Goal: Information Seeking & Learning: Learn about a topic

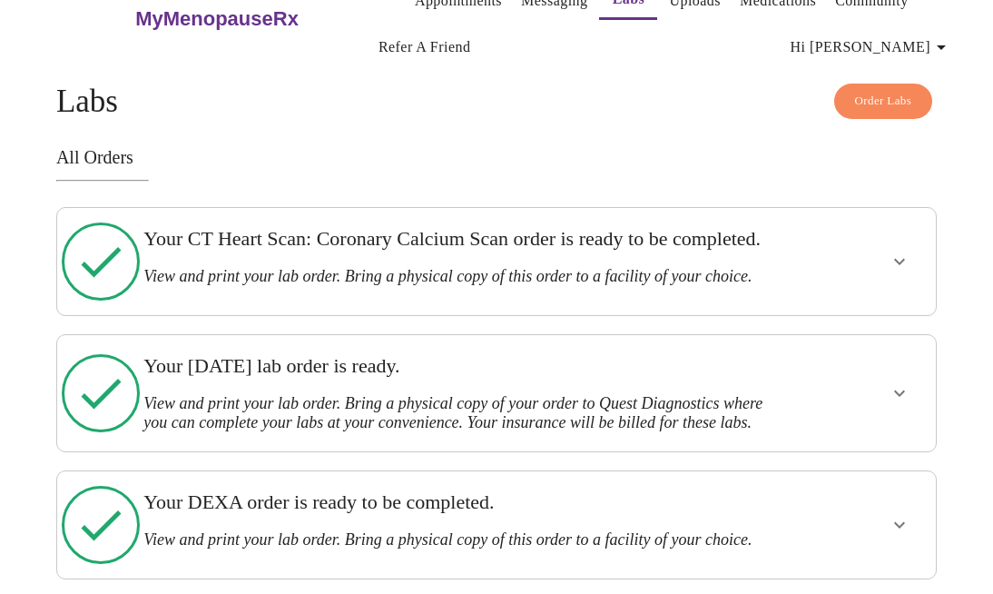
scroll to position [35, 0]
click at [906, 272] on icon "show more" at bounding box center [899, 261] width 22 height 22
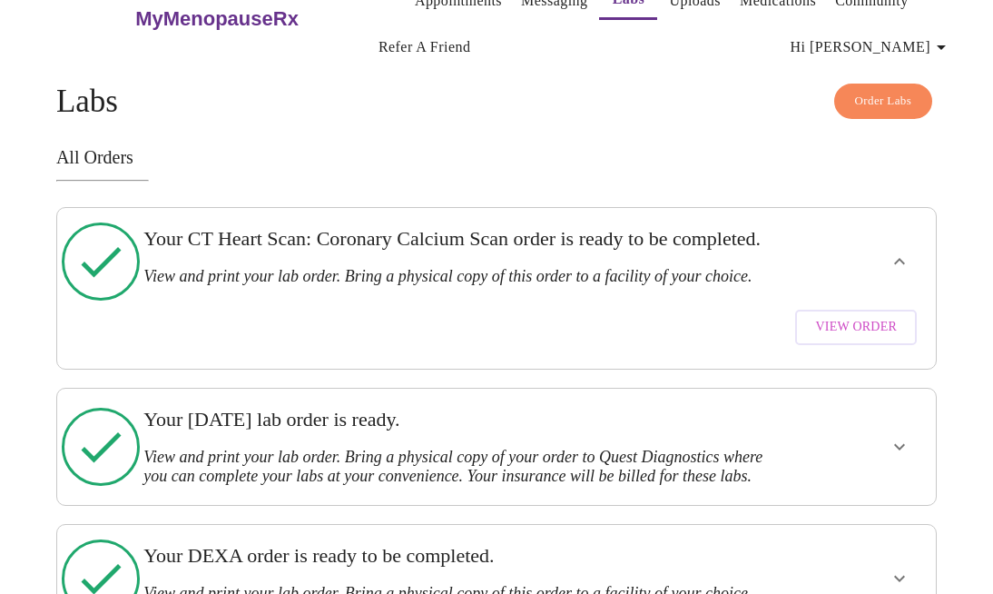
click at [873, 339] on span "View Order" at bounding box center [856, 327] width 82 height 23
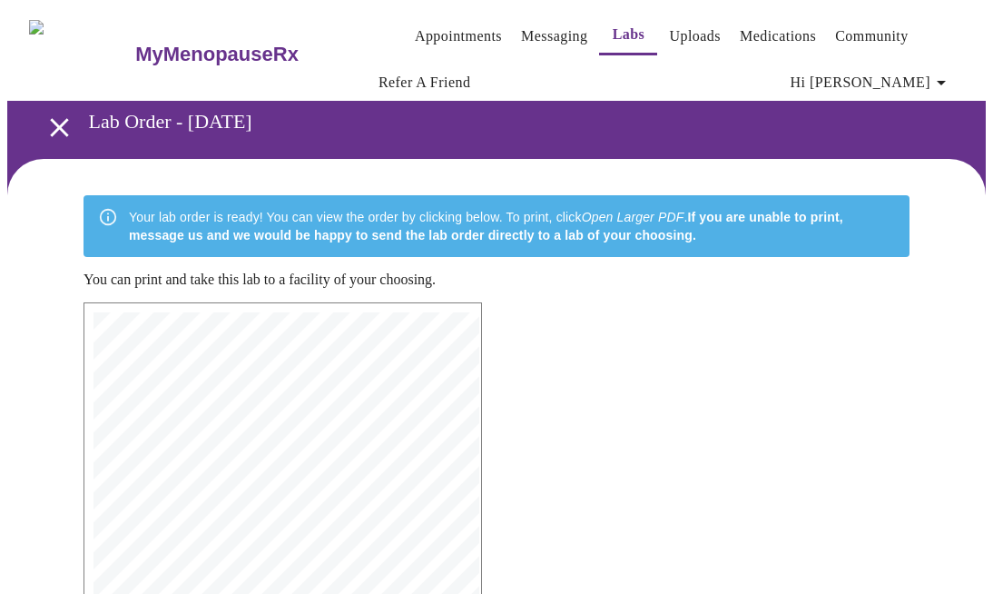
scroll to position [367, 0]
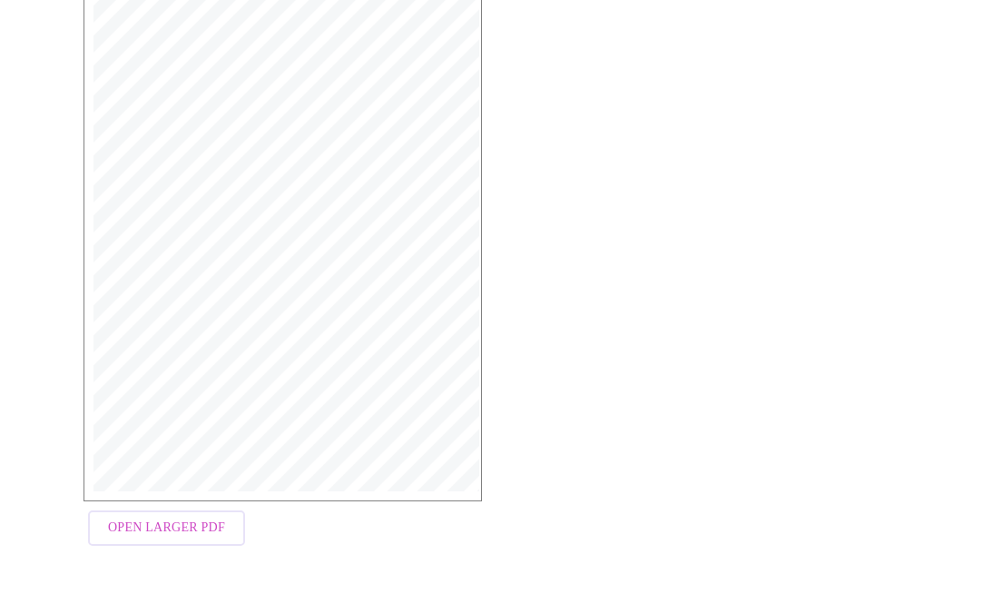
click at [151, 521] on span "Open Larger PDF" at bounding box center [166, 527] width 117 height 23
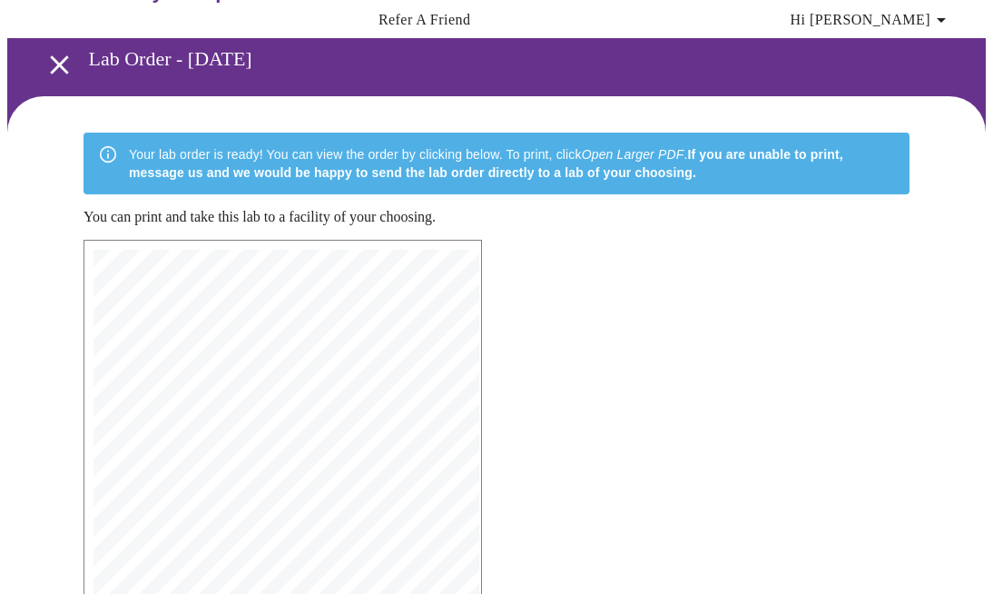
scroll to position [0, 0]
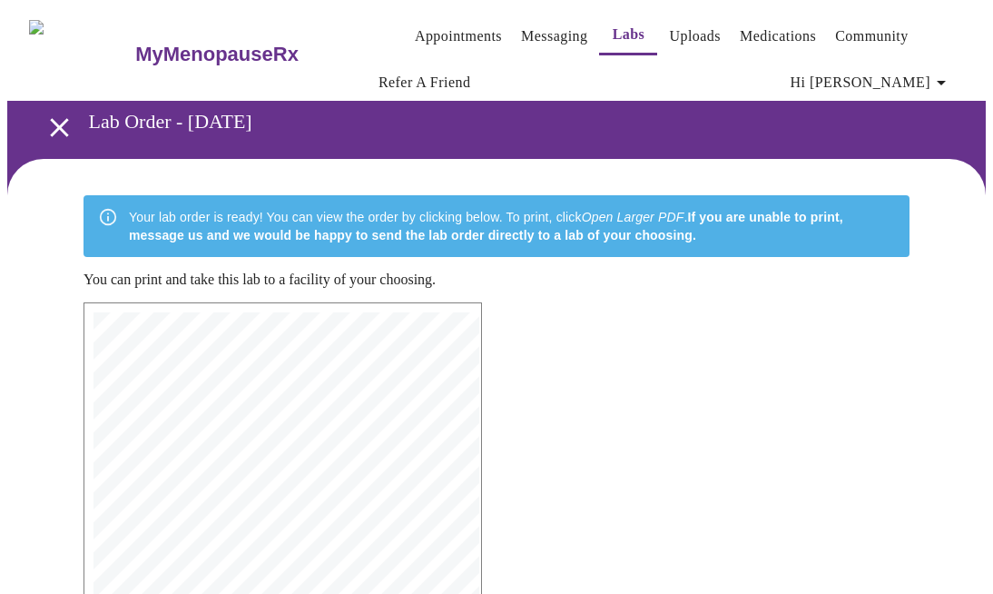
click at [47, 119] on icon "open drawer" at bounding box center [60, 128] width 32 height 32
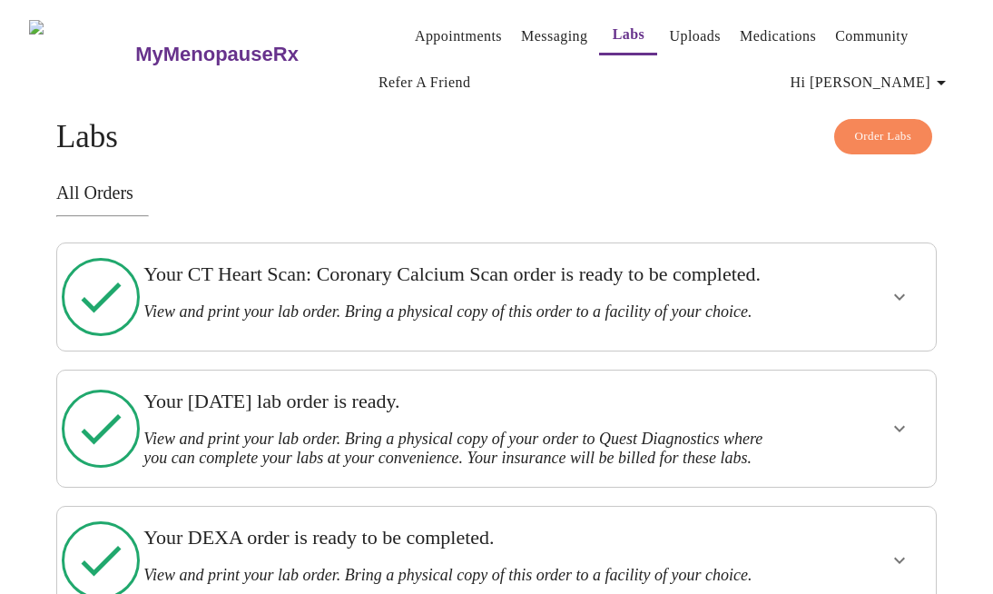
click at [898, 305] on icon "show more" at bounding box center [899, 297] width 22 height 22
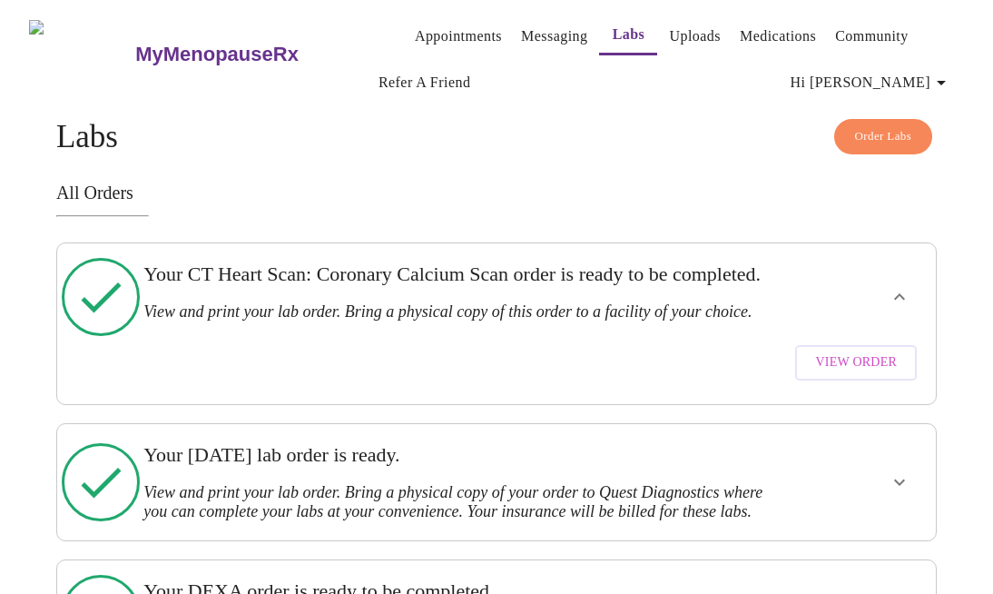
click at [868, 374] on span "View Order" at bounding box center [856, 362] width 82 height 23
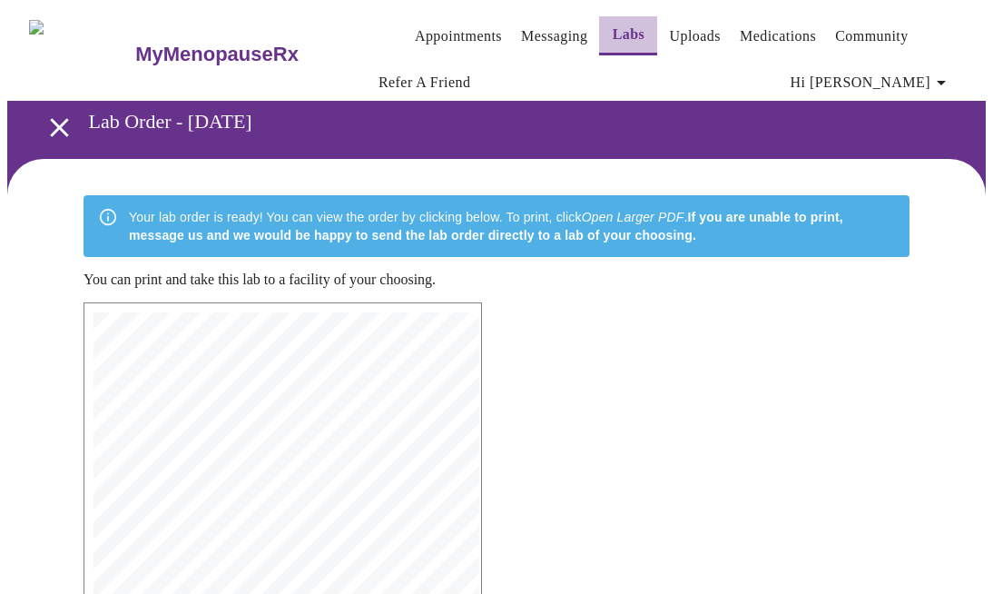
click at [599, 39] on button "Labs" at bounding box center [628, 35] width 58 height 39
click at [613, 31] on link "Labs" at bounding box center [629, 34] width 33 height 25
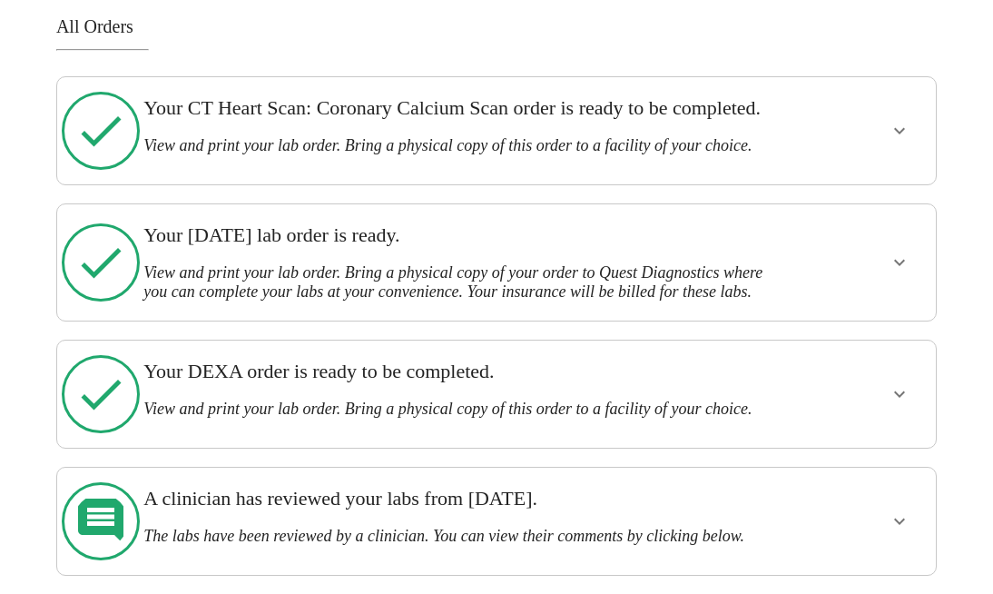
scroll to position [214, 0]
click at [899, 251] on icon "show more" at bounding box center [899, 262] width 22 height 22
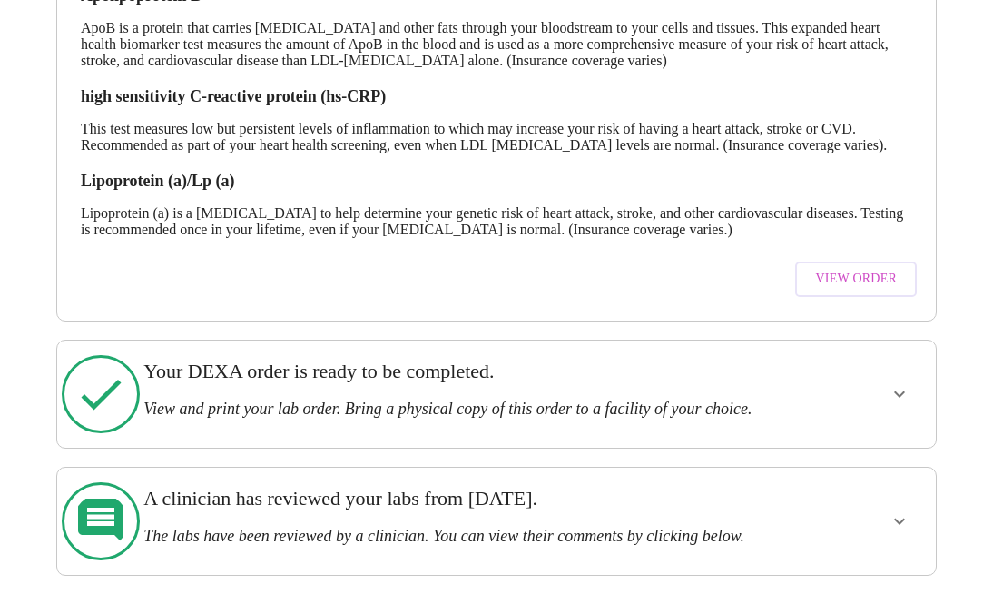
scroll to position [0, 0]
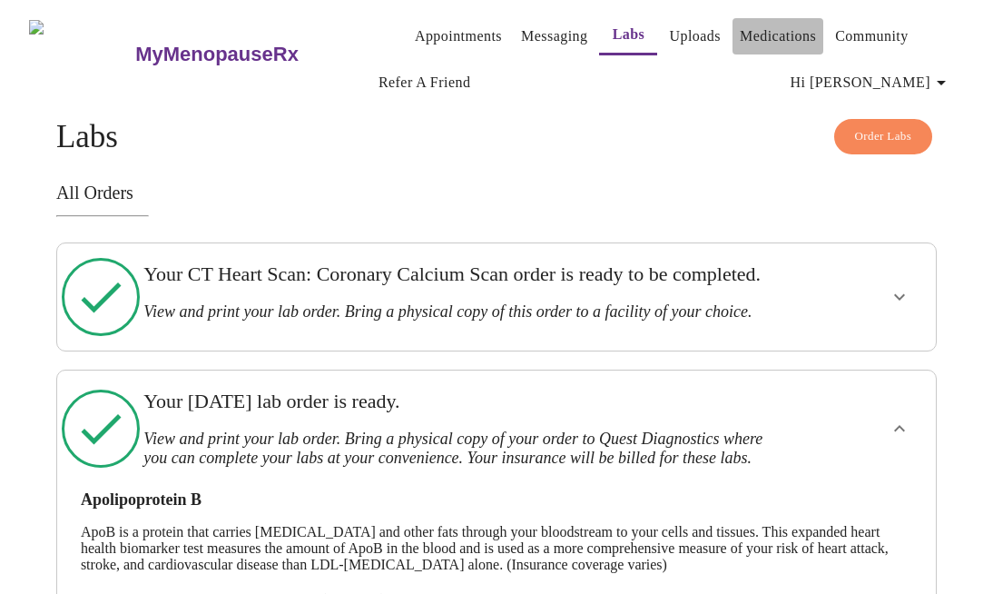
click at [761, 27] on link "Medications" at bounding box center [778, 36] width 76 height 25
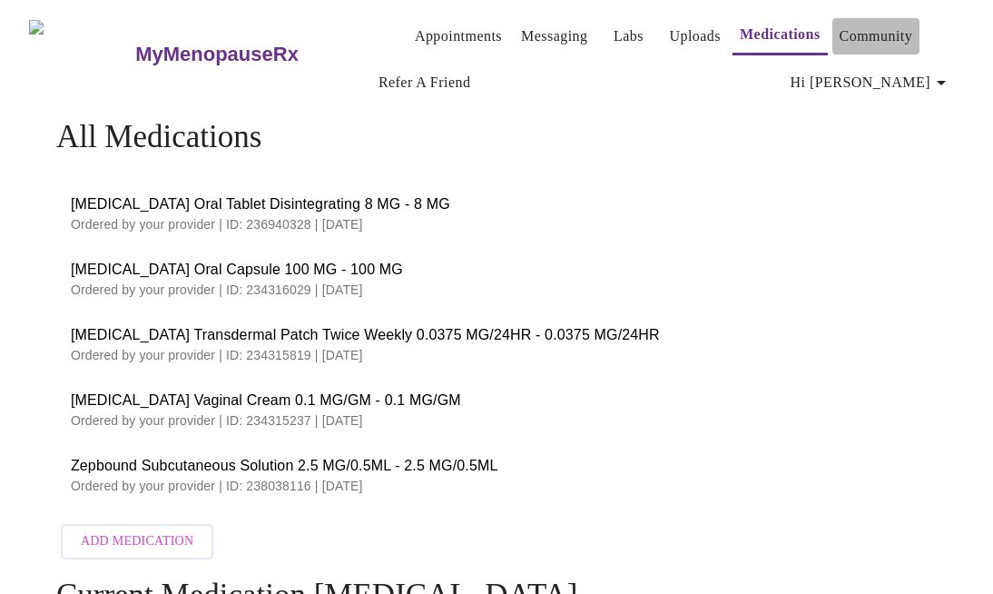
click at [853, 29] on link "Community" at bounding box center [876, 36] width 74 height 25
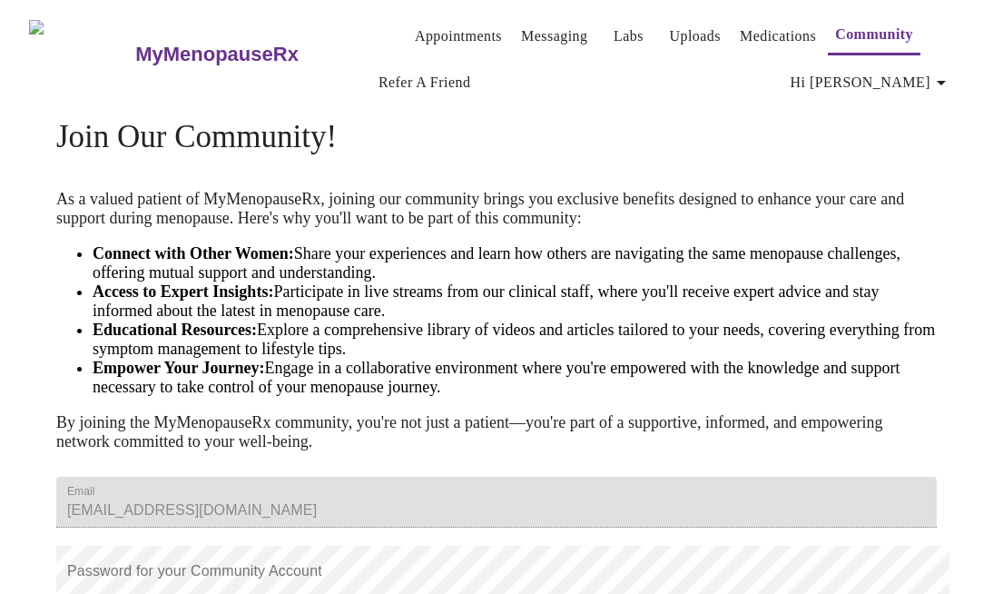
click at [145, 43] on h3 "MyMenopauseRx" at bounding box center [216, 55] width 163 height 24
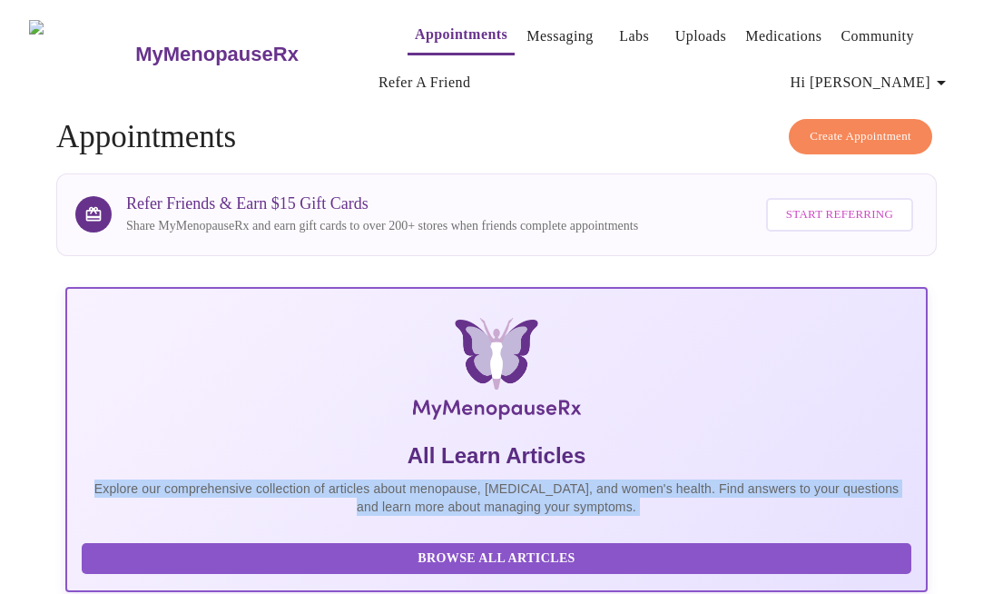
drag, startPoint x: 808, startPoint y: 435, endPoint x: 84, endPoint y: 427, distance: 723.4
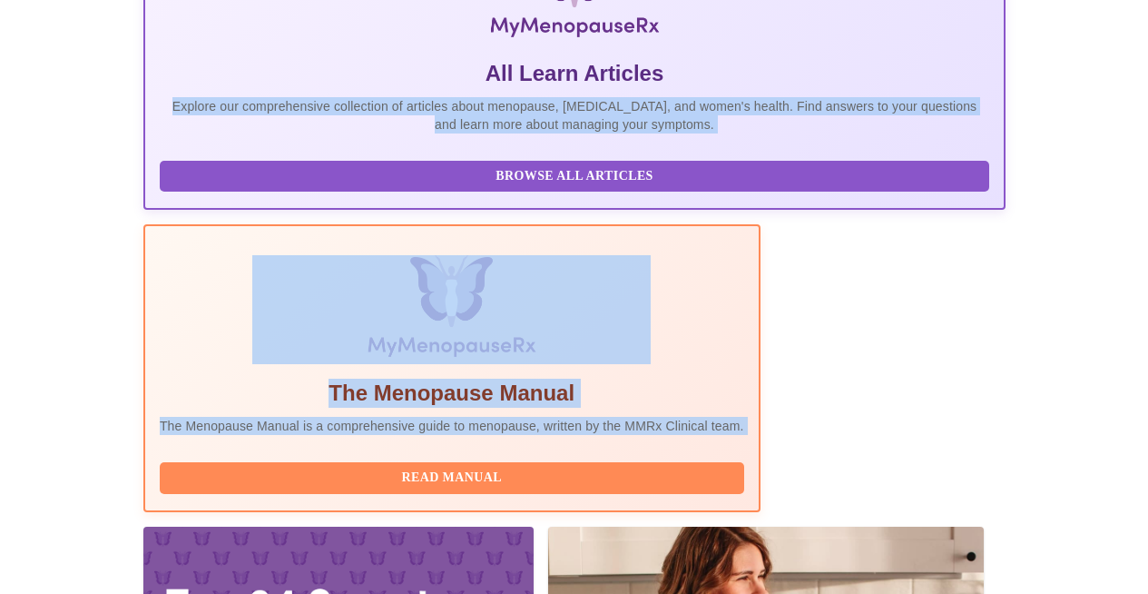
scroll to position [353, 0]
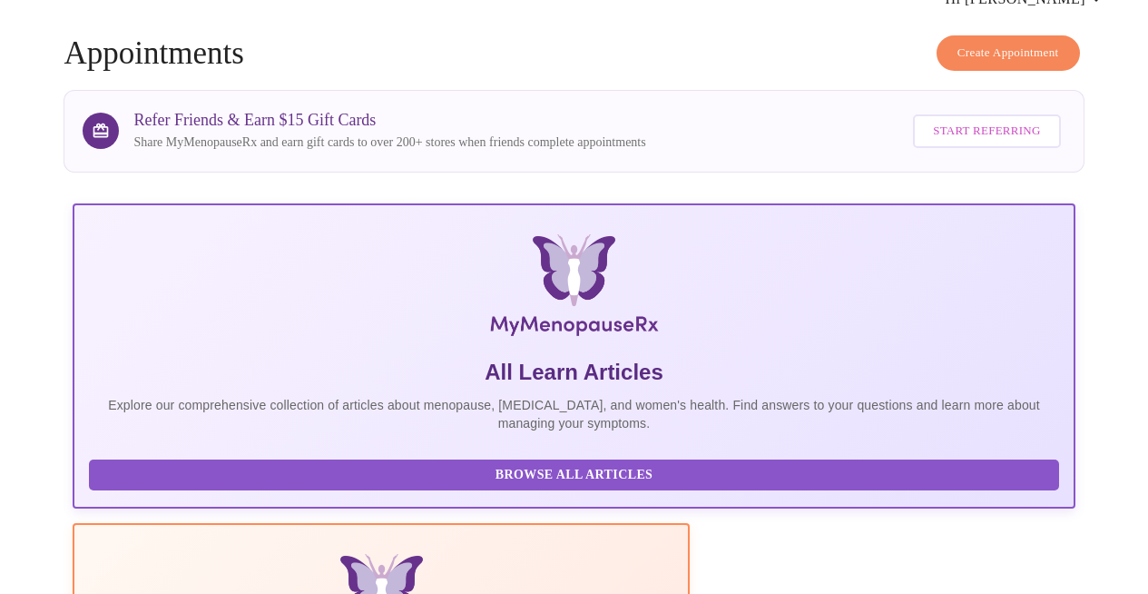
scroll to position [100, 0]
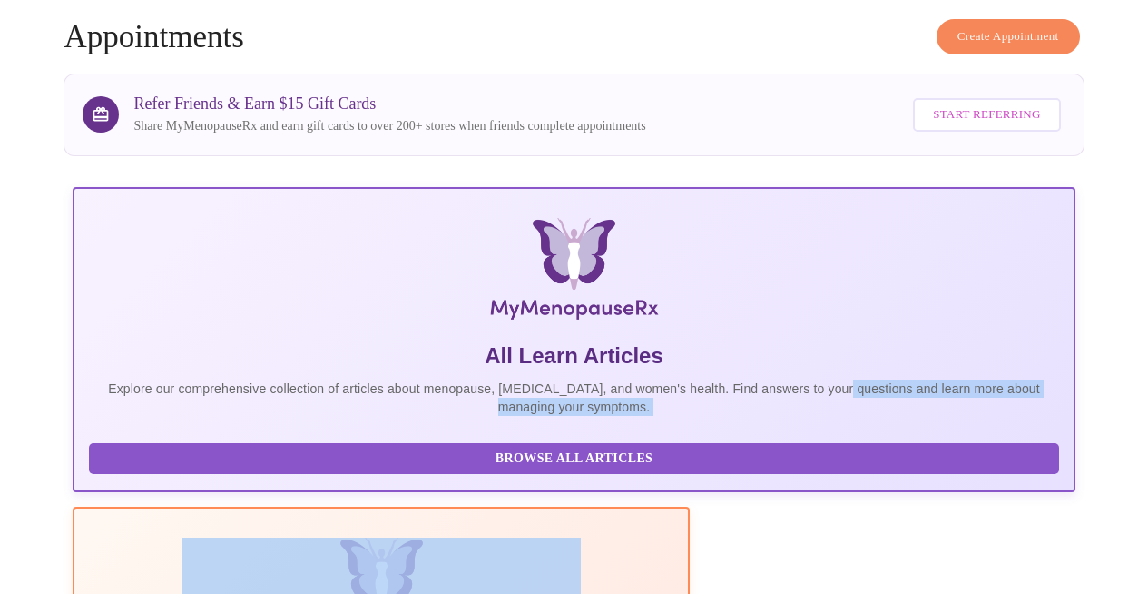
drag, startPoint x: 1060, startPoint y: 284, endPoint x: 177, endPoint y: 398, distance: 890.4
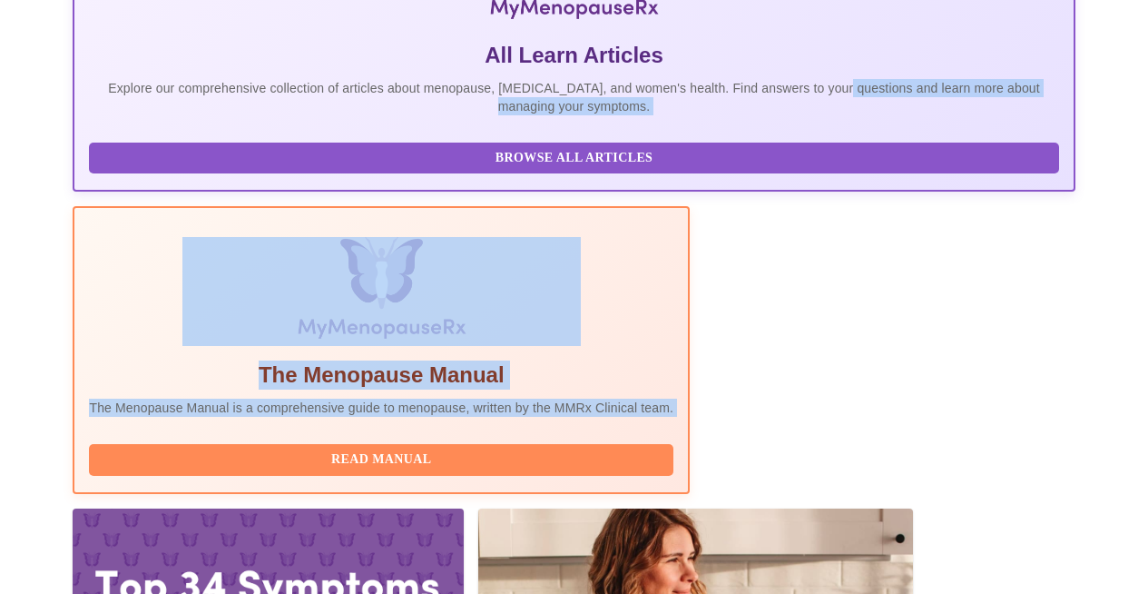
scroll to position [0, 0]
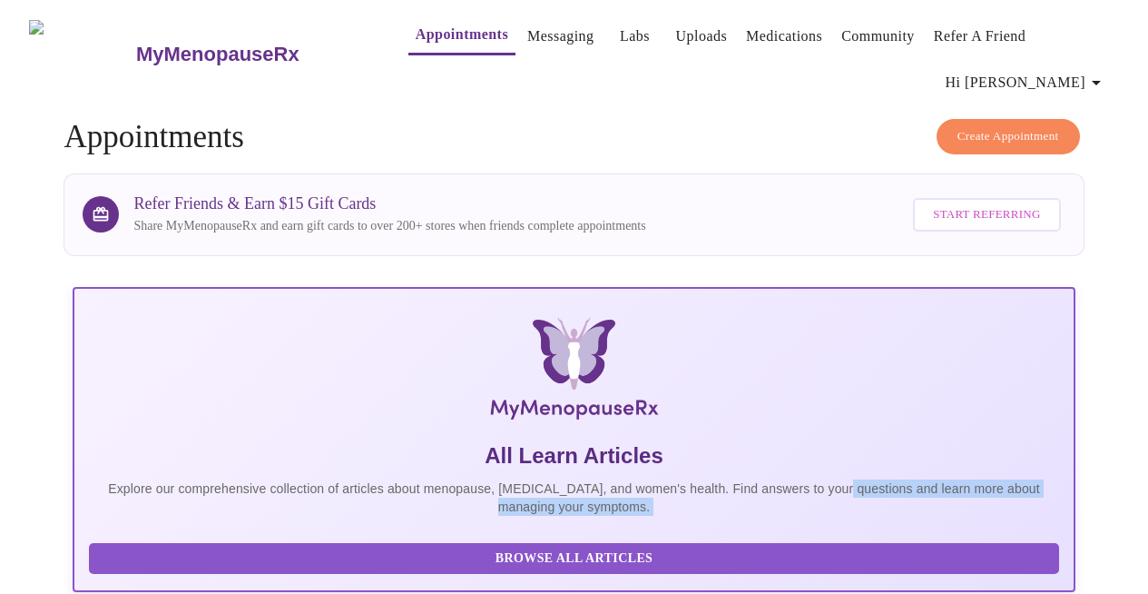
click at [136, 56] on h3 "MyMenopauseRx" at bounding box center [217, 55] width 163 height 24
click at [1006, 72] on icon "button" at bounding box center [1096, 83] width 22 height 22
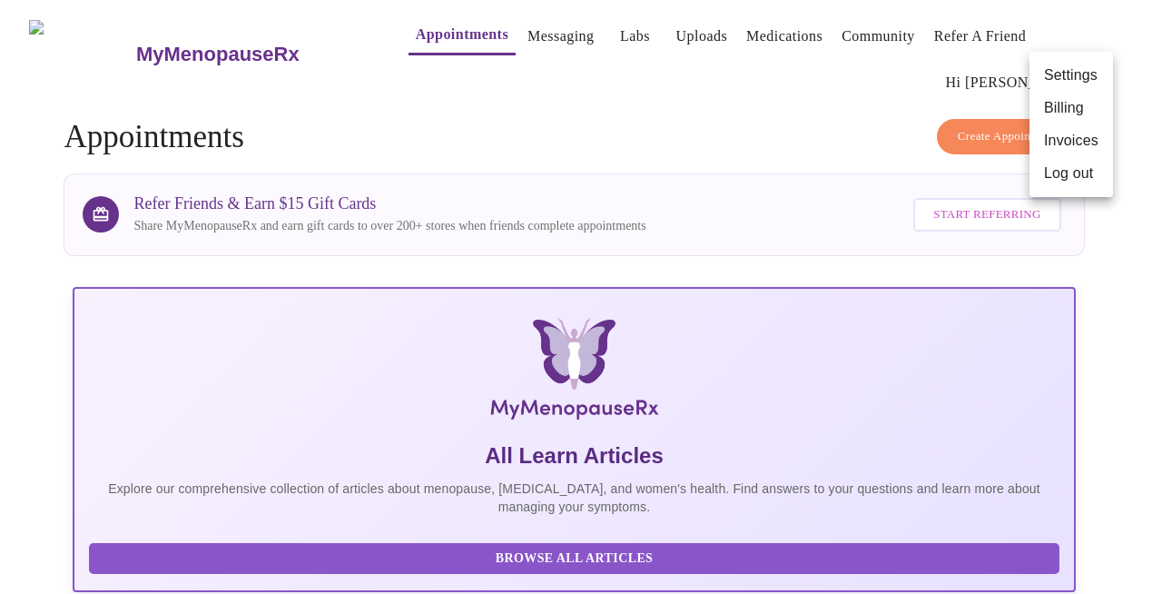
click at [810, 184] on div at bounding box center [581, 297] width 1162 height 594
